Goal: Information Seeking & Learning: Learn about a topic

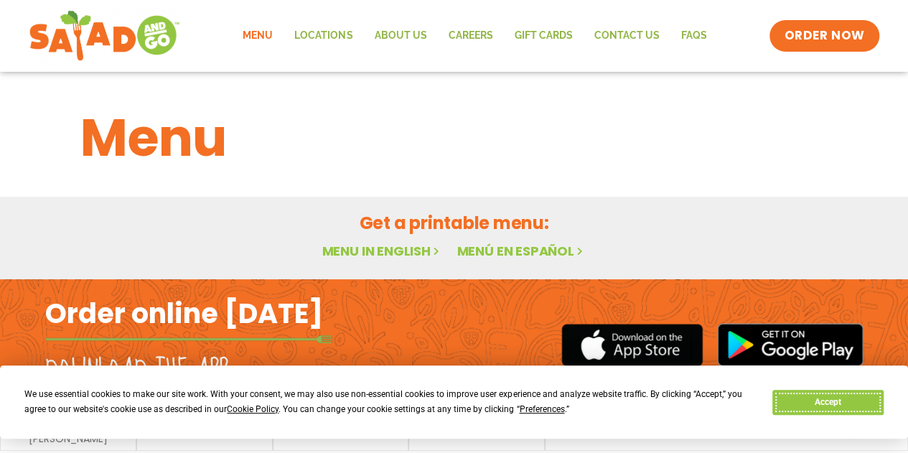
click at [815, 404] on button "Accept" at bounding box center [828, 402] width 111 height 25
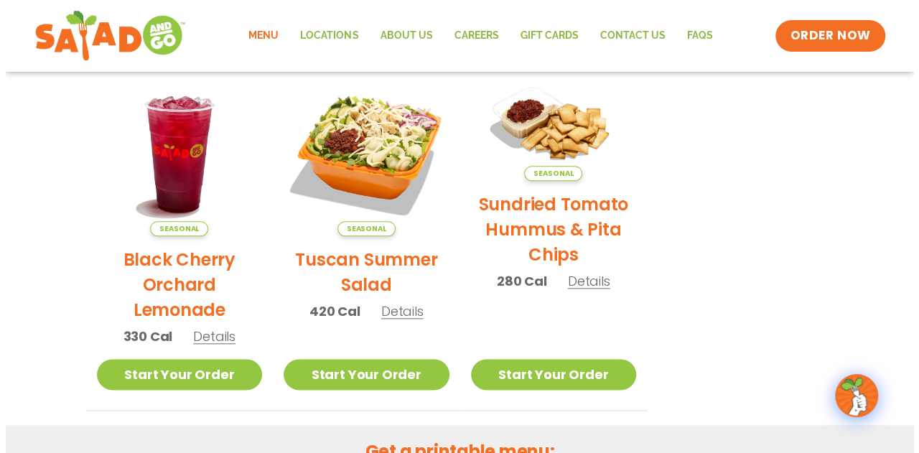
scroll to position [699, 0]
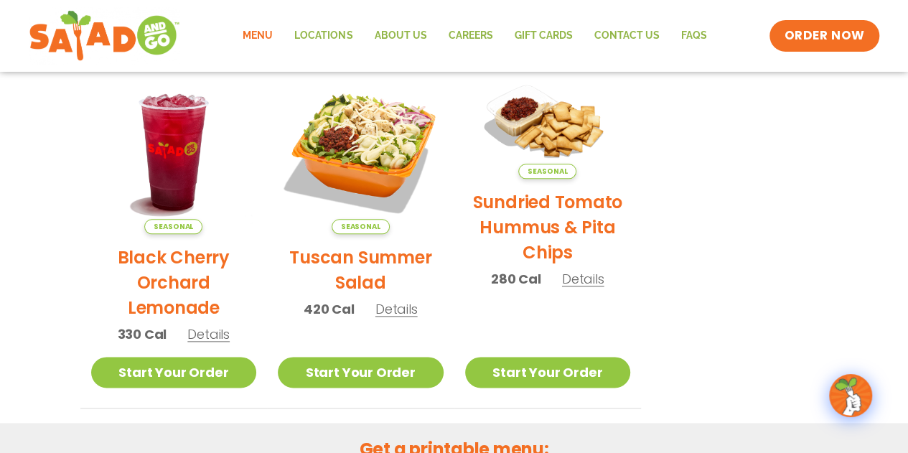
click at [402, 311] on span "Details" at bounding box center [397, 309] width 42 height 18
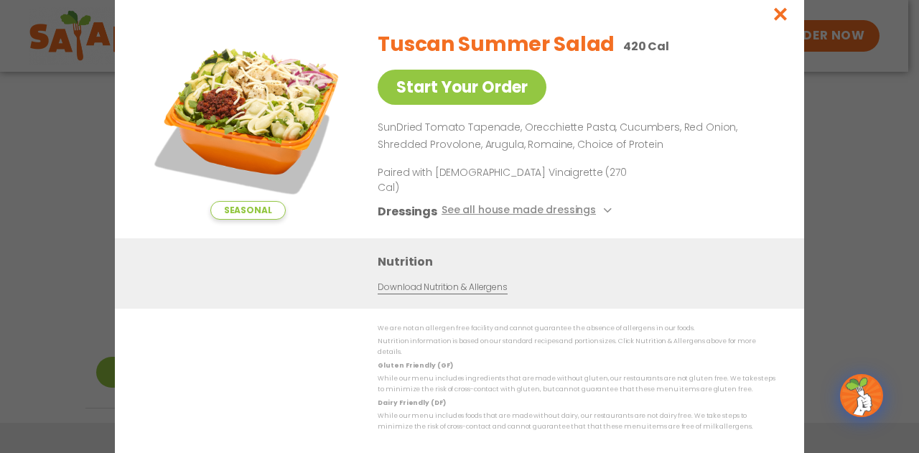
click at [824, 292] on div "Seasonal Start Your Order Tuscan Summer Salad 420 Cal Start Your Order SunDried…" at bounding box center [459, 226] width 919 height 453
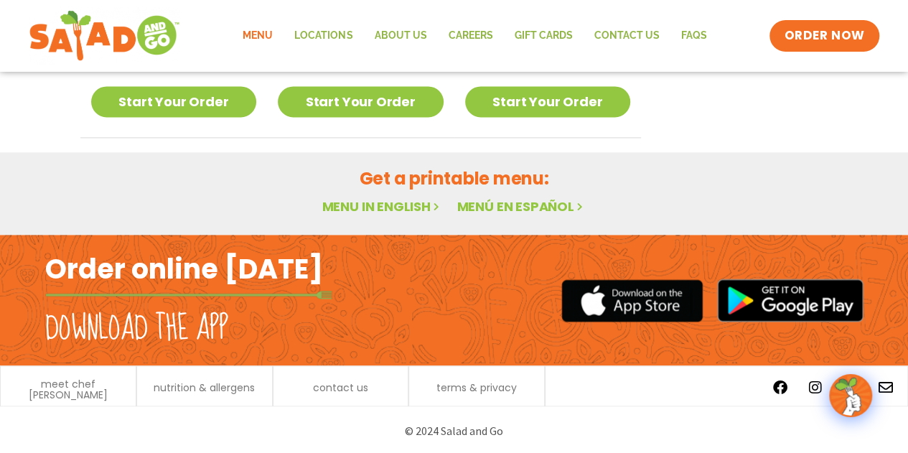
scroll to position [854, 0]
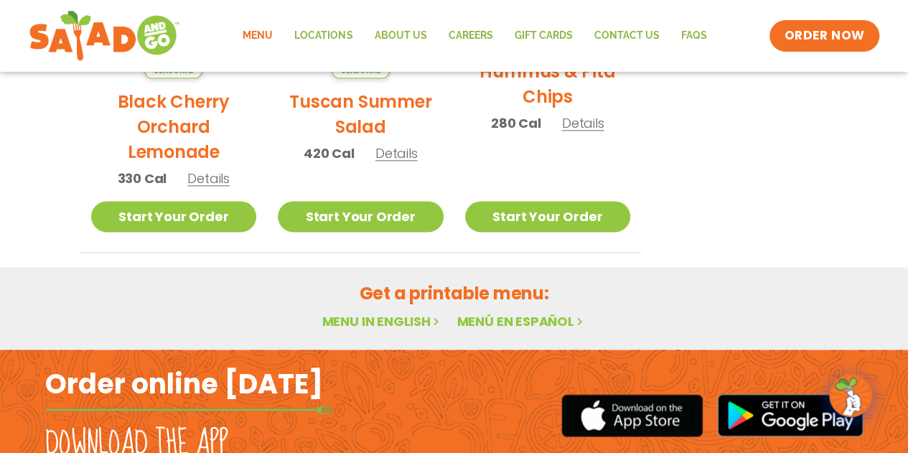
click at [388, 321] on link "Menu in English" at bounding box center [382, 321] width 121 height 18
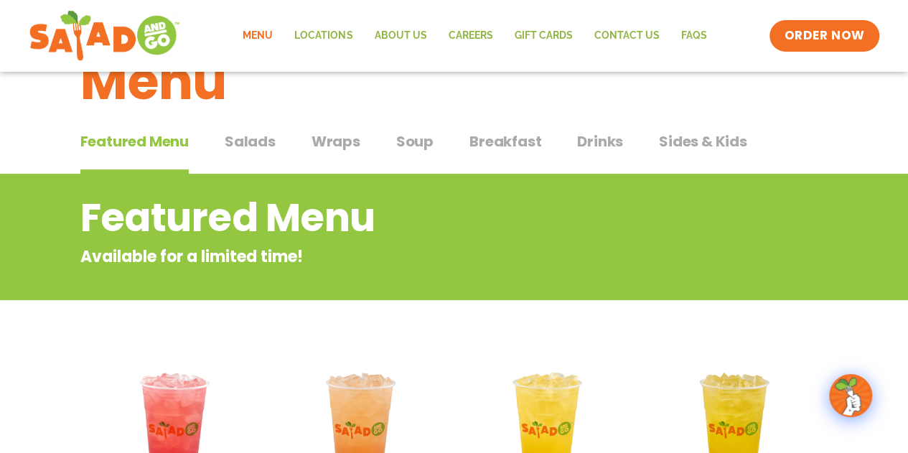
scroll to position [50, 0]
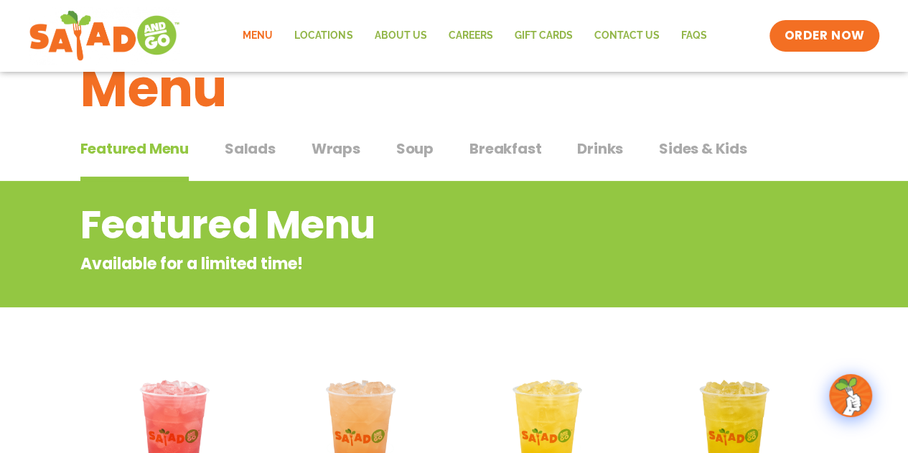
click at [258, 147] on span "Salads" at bounding box center [250, 149] width 51 height 22
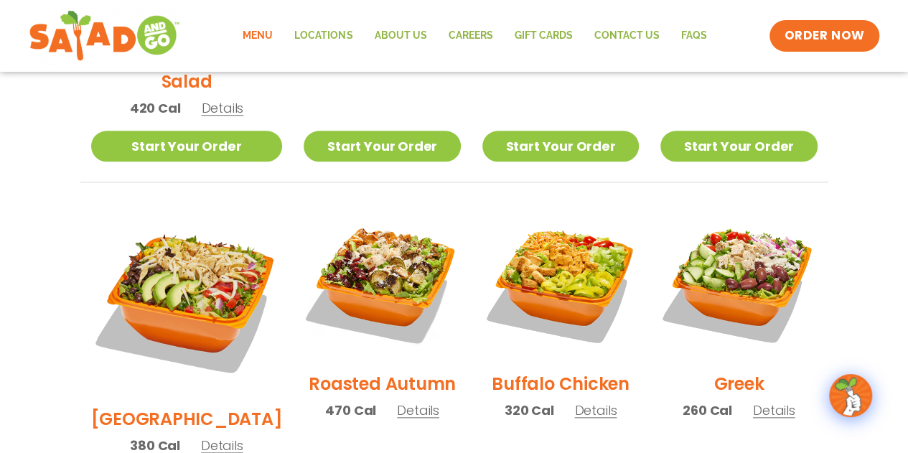
scroll to position [636, 0]
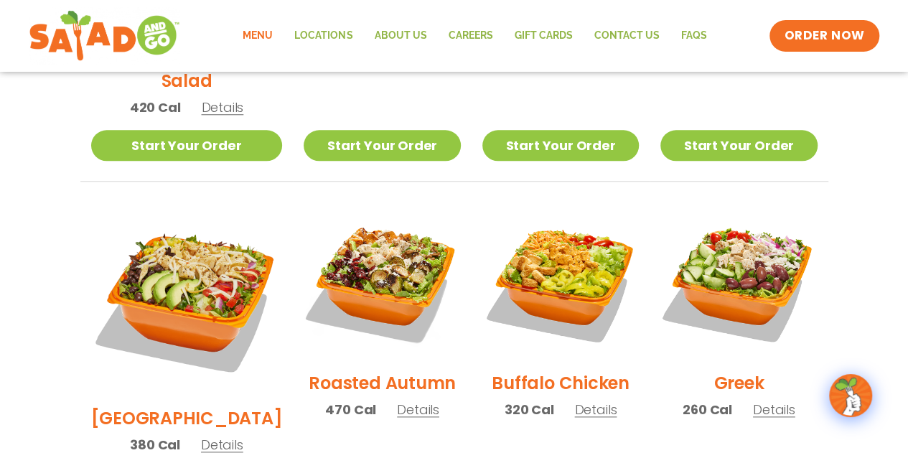
click at [760, 401] on span "Details" at bounding box center [774, 410] width 42 height 18
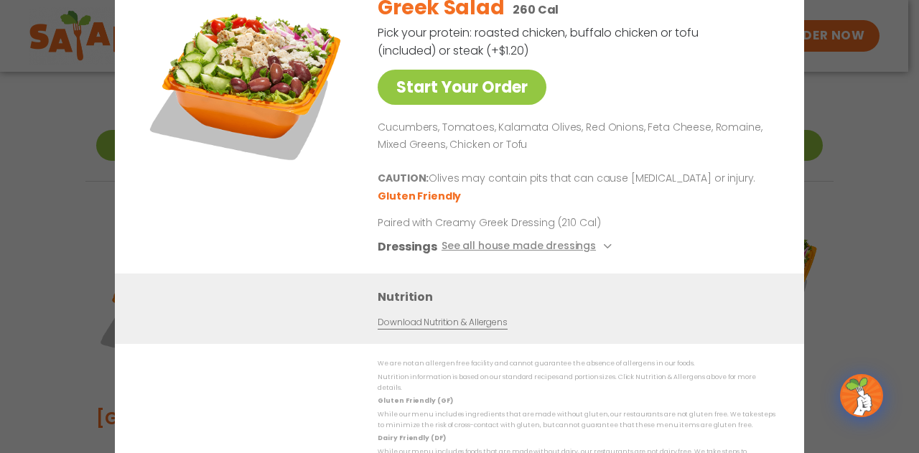
click at [837, 157] on div "Start Your Order Greek Salad 260 Cal Pick your protein: roasted chicken, buffal…" at bounding box center [459, 226] width 919 height 453
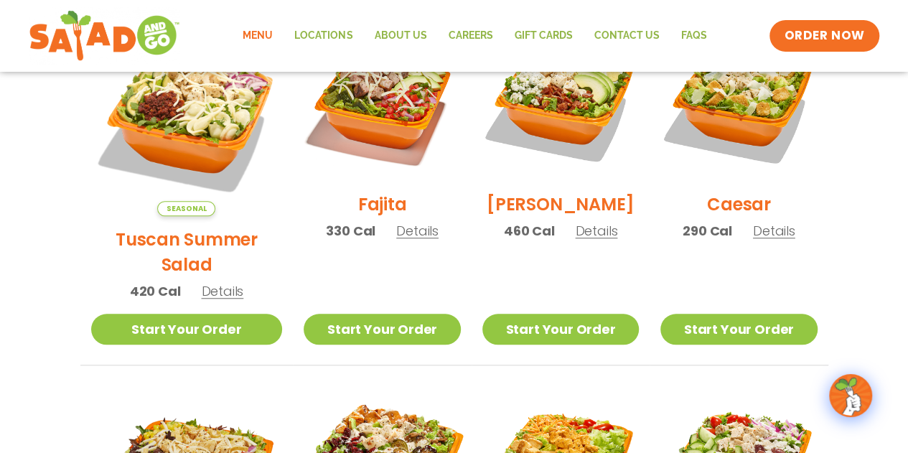
scroll to position [447, 0]
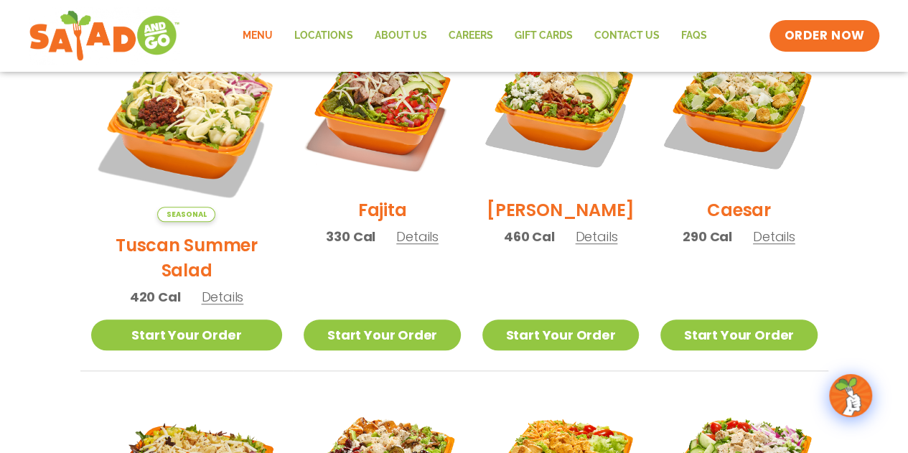
click at [405, 255] on div "Fajita 330 Cal Details" at bounding box center [382, 144] width 157 height 229
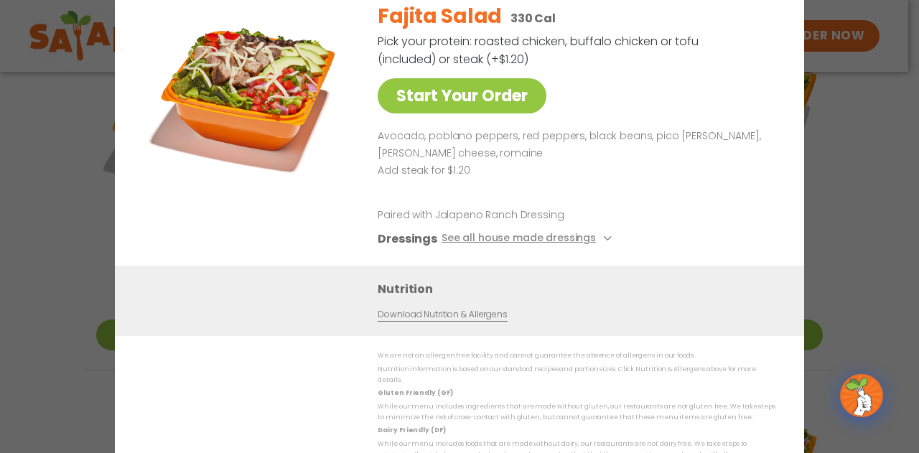
click at [844, 219] on div "Start Your Order Fajita Salad 330 Cal Pick your protein: roasted chicken, buffa…" at bounding box center [459, 226] width 919 height 453
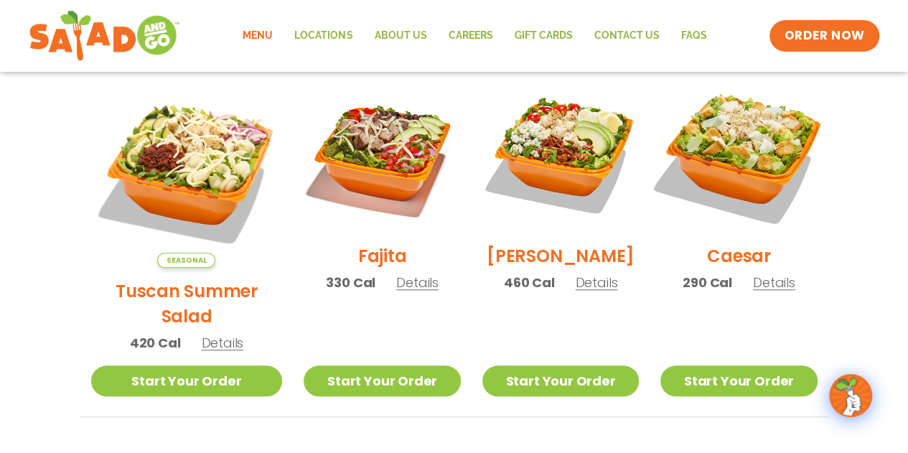
scroll to position [400, 0]
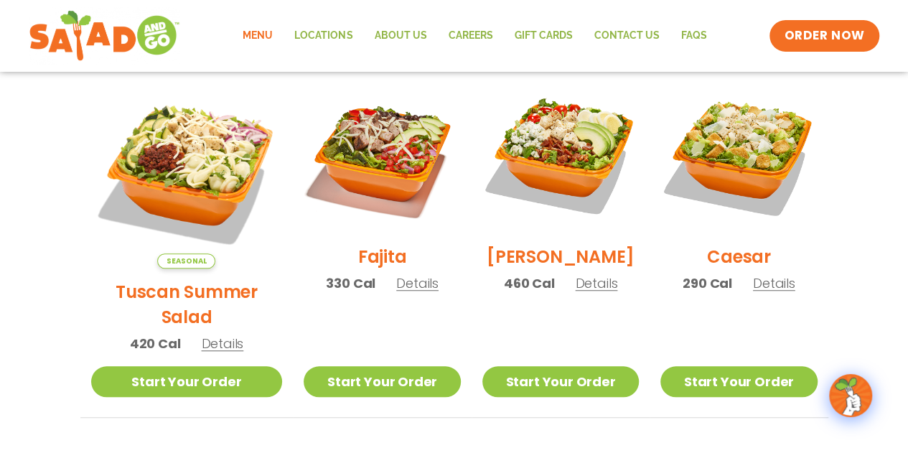
click at [201, 335] on span "Details" at bounding box center [222, 344] width 42 height 18
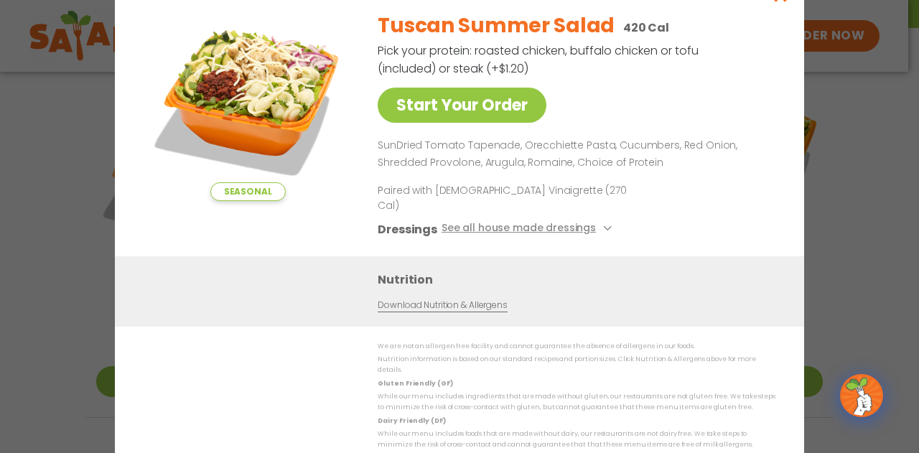
click at [99, 299] on div "Seasonal Start Your Order Tuscan Summer Salad 420 Cal Pick your protein: roaste…" at bounding box center [459, 226] width 919 height 453
